Goal: Task Accomplishment & Management: Use online tool/utility

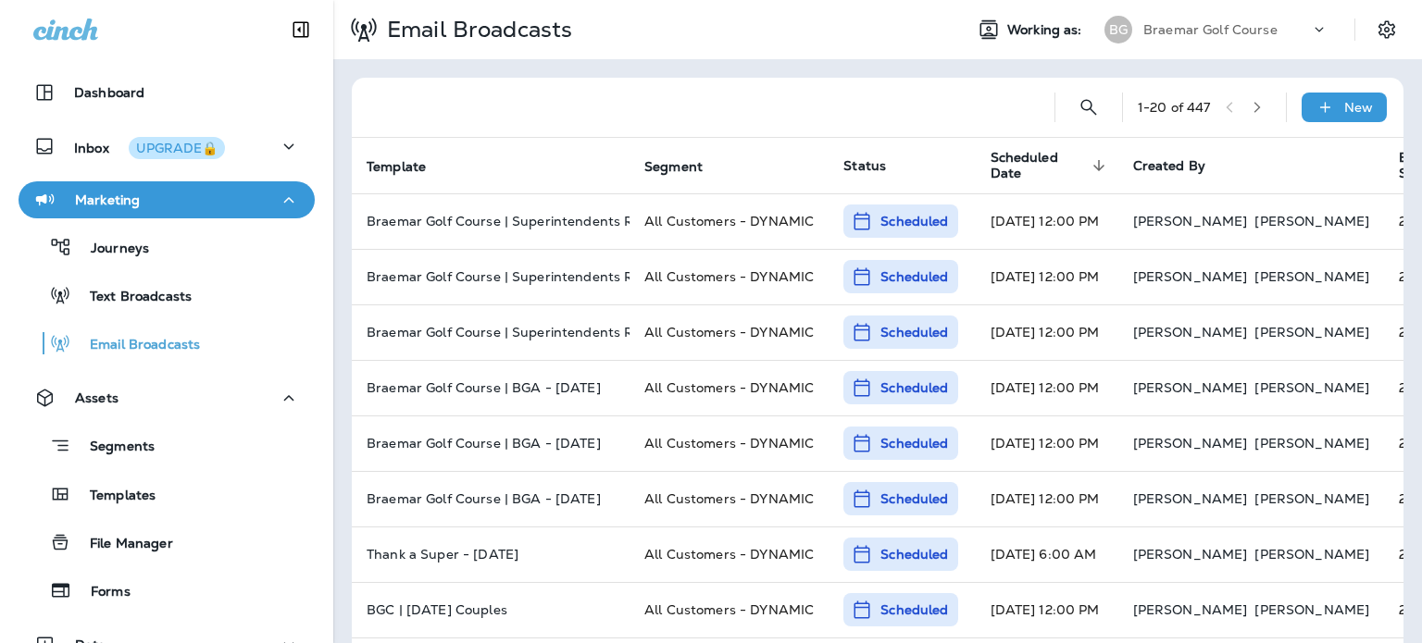
click at [137, 488] on p "Templates" at bounding box center [113, 497] width 84 height 18
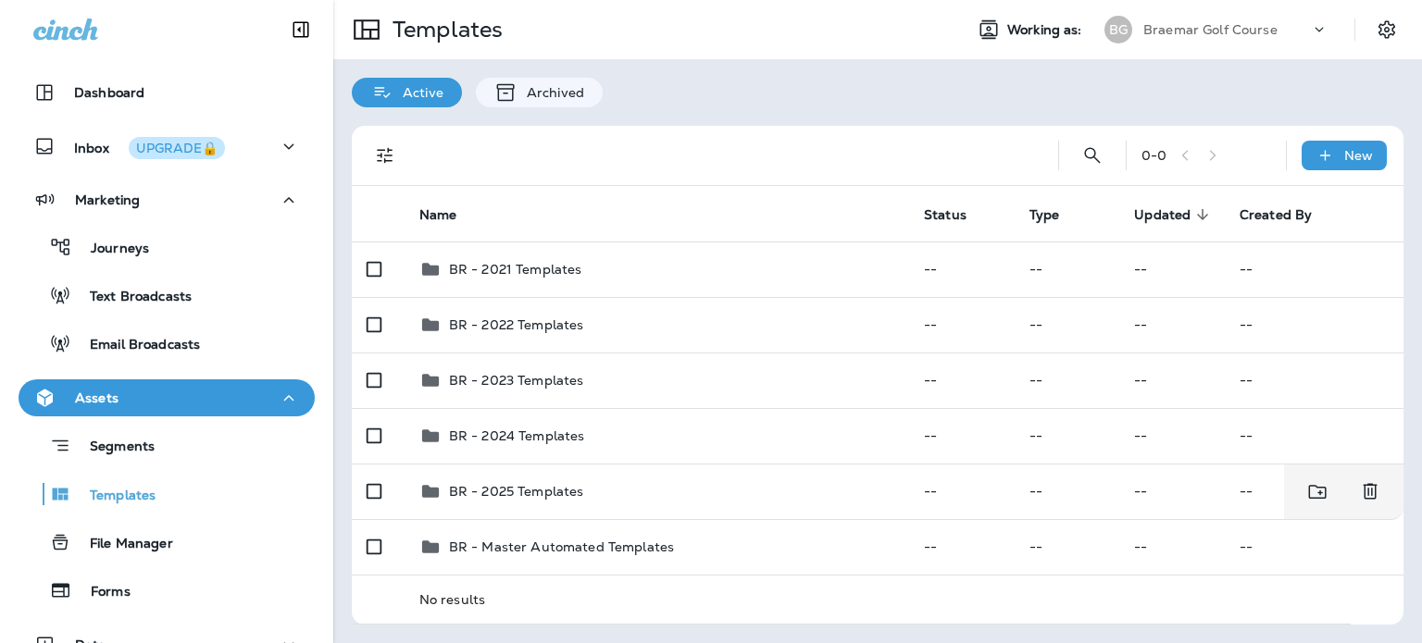
click at [645, 505] on td "BR - 2025 Templates" at bounding box center [657, 492] width 505 height 56
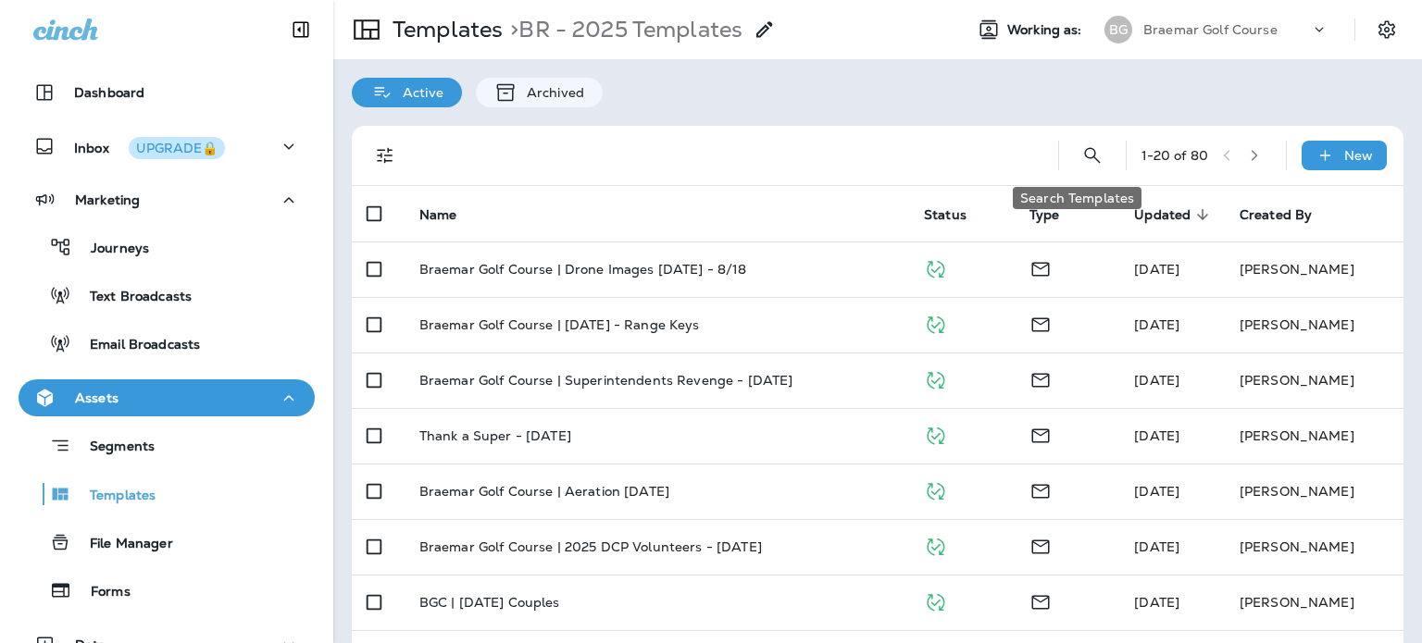
click at [1081, 156] on icon "Search Templates" at bounding box center [1092, 155] width 22 height 22
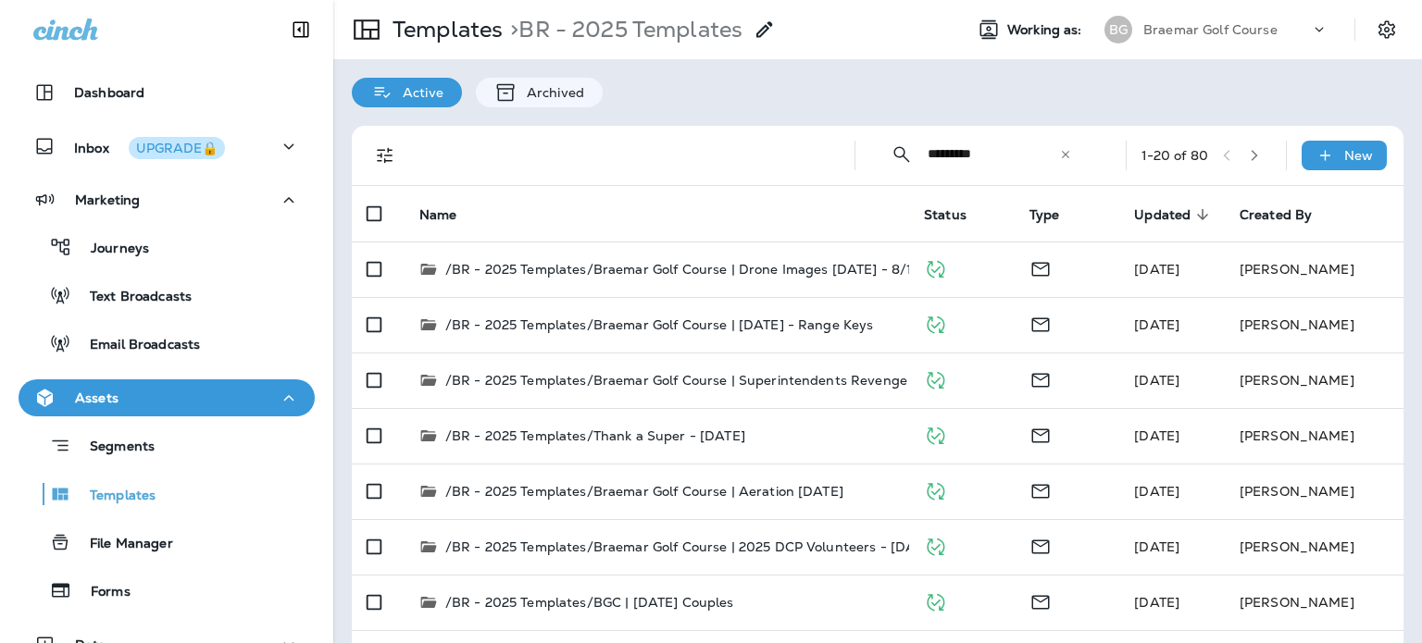
type input "*********"
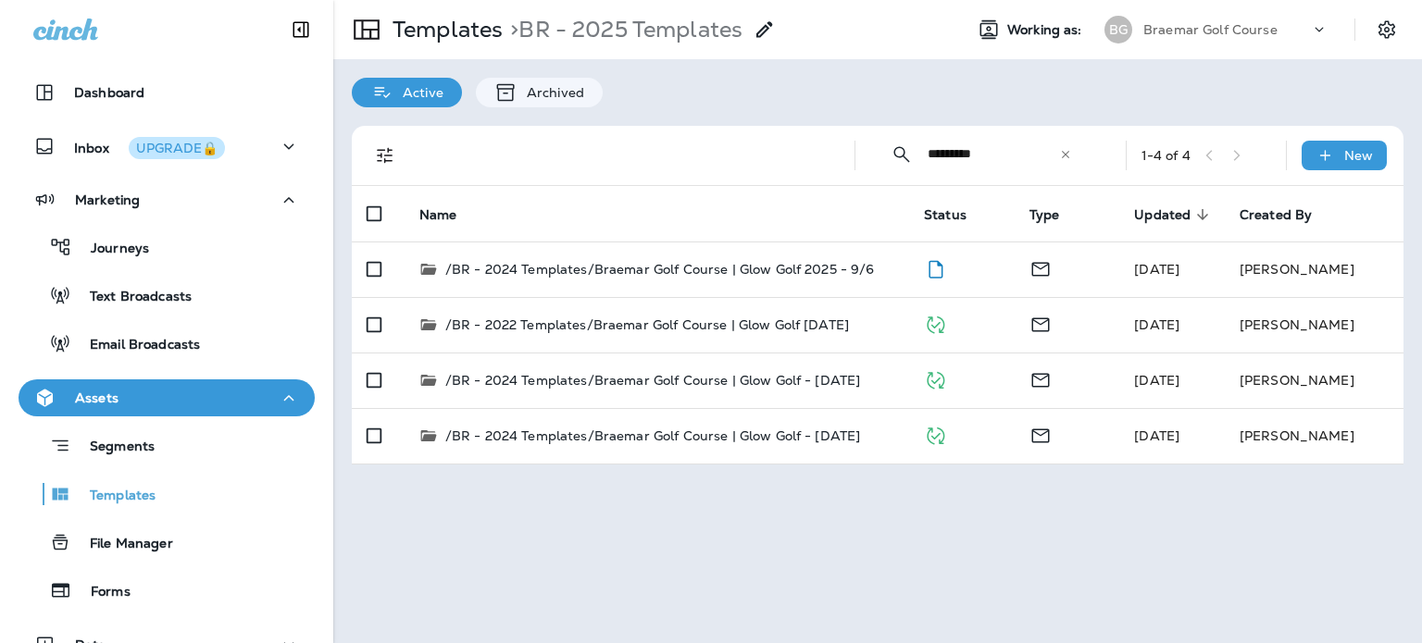
click at [741, 266] on p "/BR - 2024 Templates/Braemar Golf Course | Glow Golf 2025 - 9/6" at bounding box center [660, 269] width 430 height 19
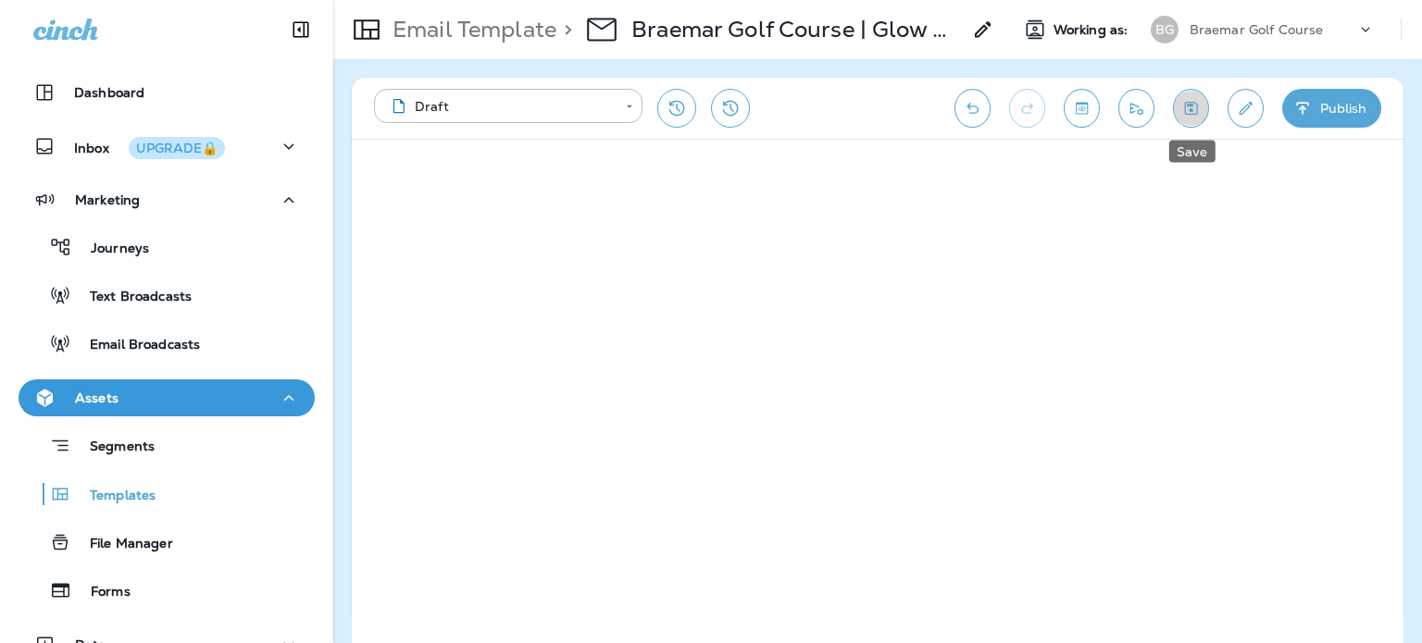
click at [1184, 109] on icon "Save" at bounding box center [1190, 108] width 19 height 19
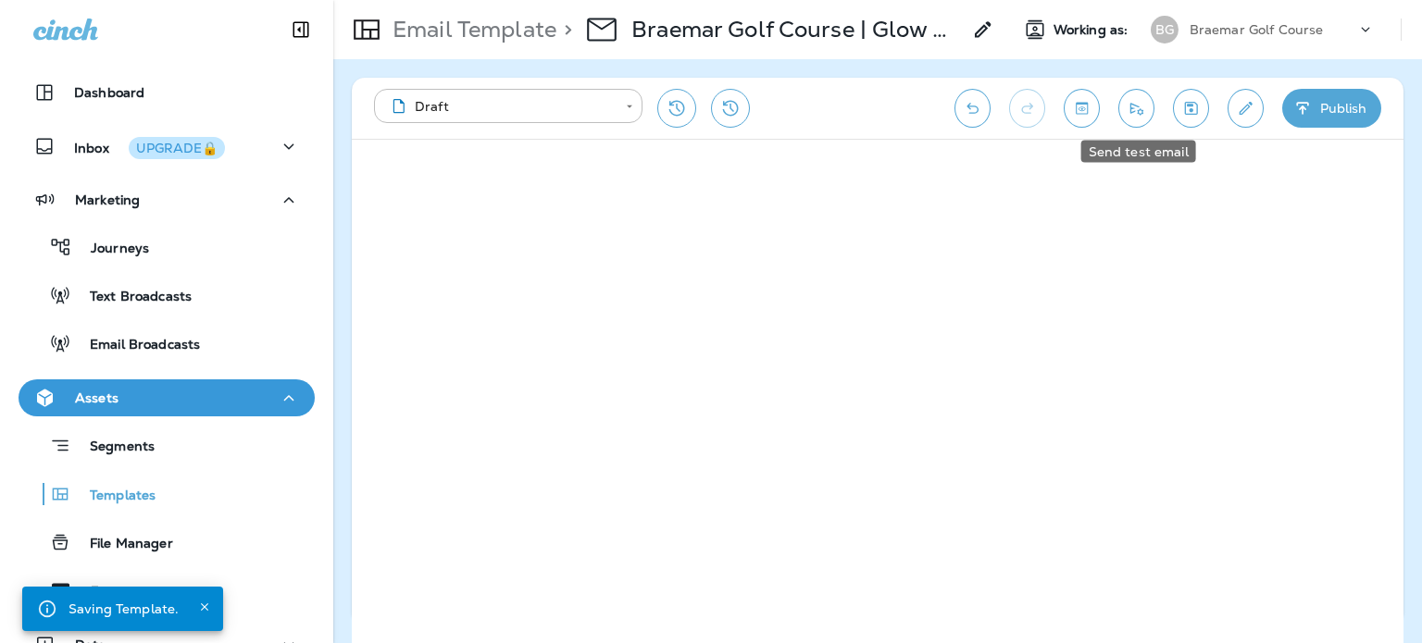
click at [1126, 103] on button "Send test email" at bounding box center [1136, 108] width 36 height 39
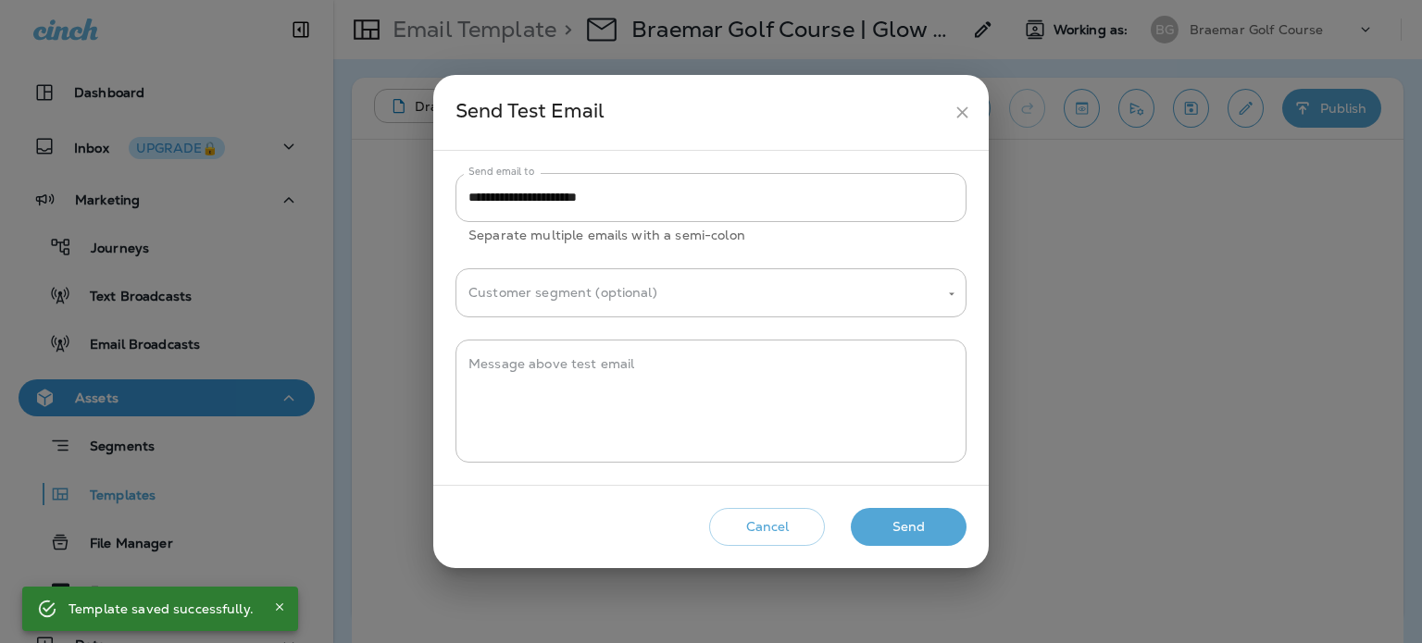
click at [880, 529] on button "Send" at bounding box center [909, 527] width 116 height 38
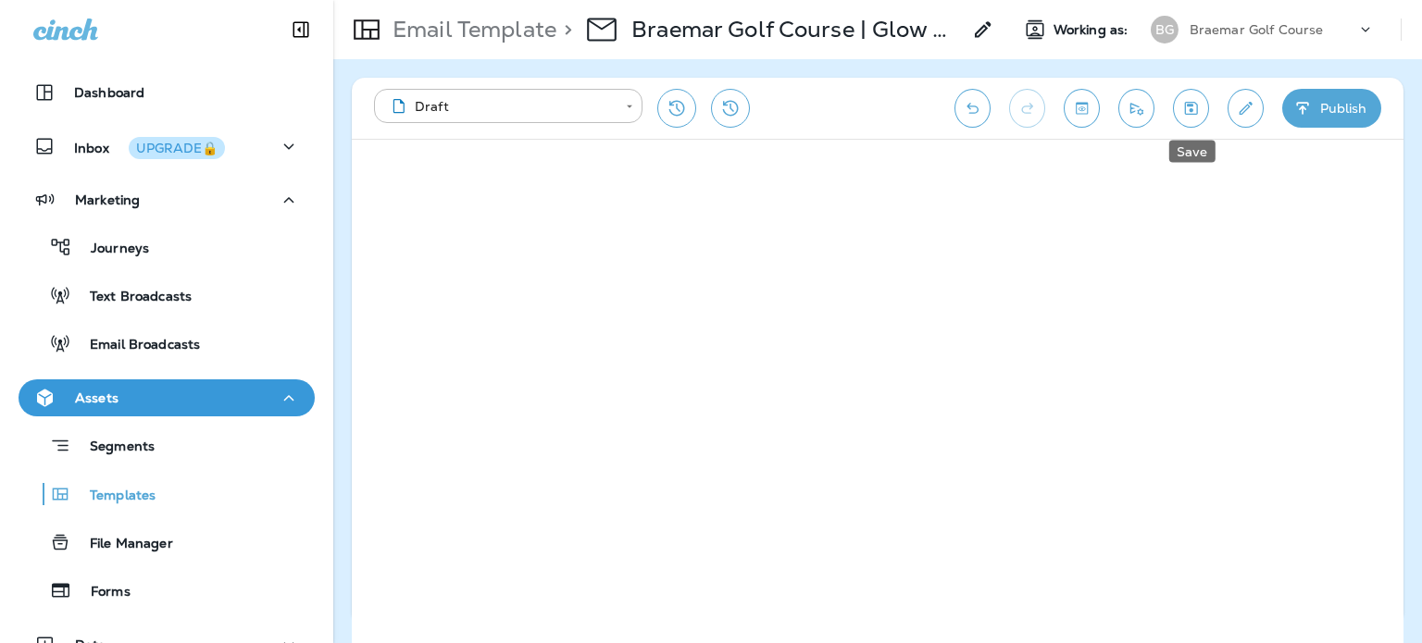
click at [1200, 106] on icon "Save" at bounding box center [1190, 108] width 19 height 19
click at [1149, 107] on button "Send test email" at bounding box center [1136, 108] width 36 height 39
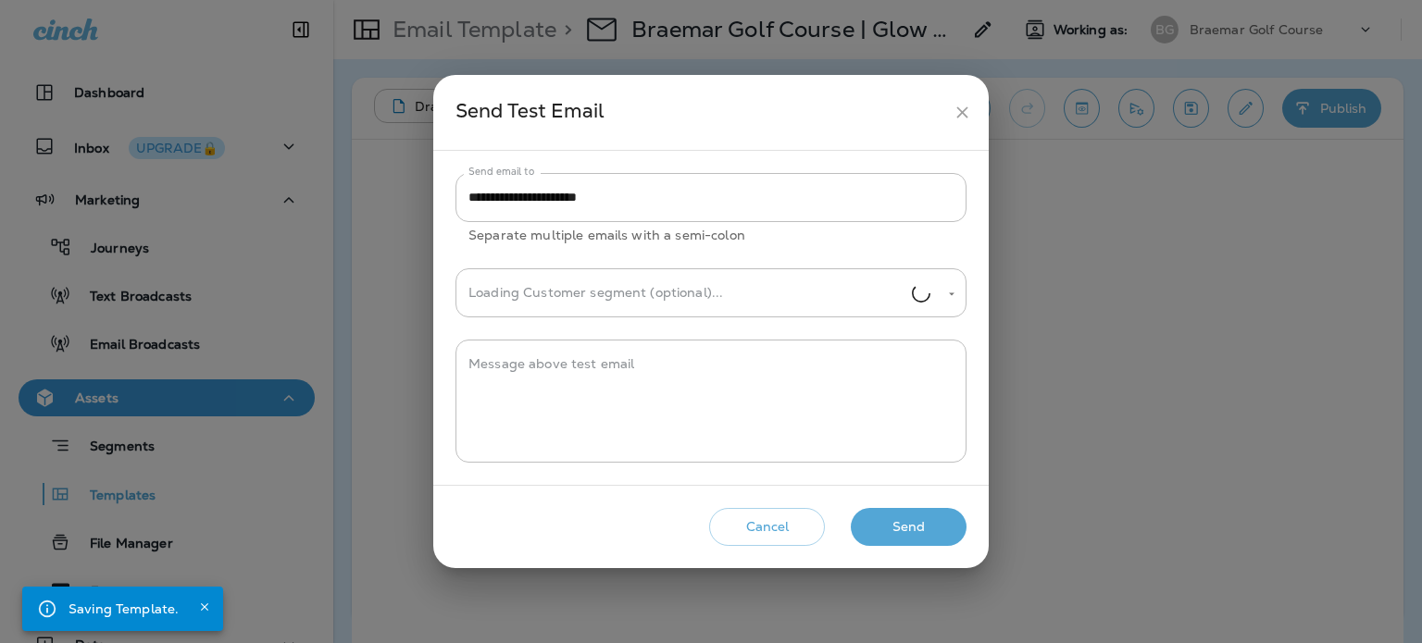
click at [898, 522] on button "Send" at bounding box center [909, 527] width 116 height 38
